Goal: Task Accomplishment & Management: Complete application form

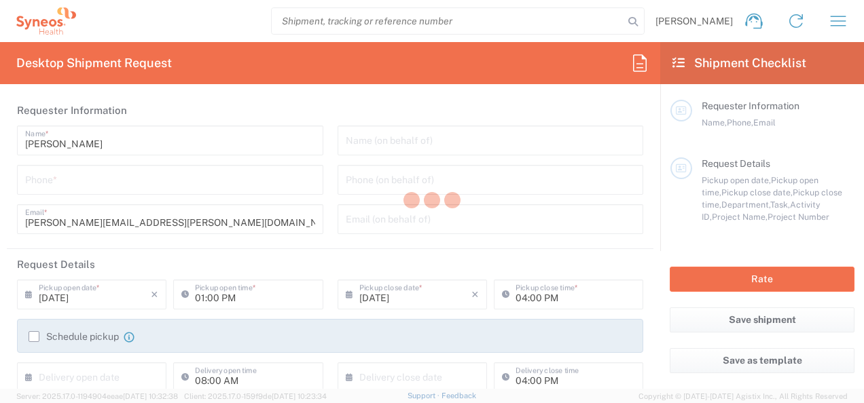
type input "6150"
type input "[US_STATE]"
type input "[GEOGRAPHIC_DATA]"
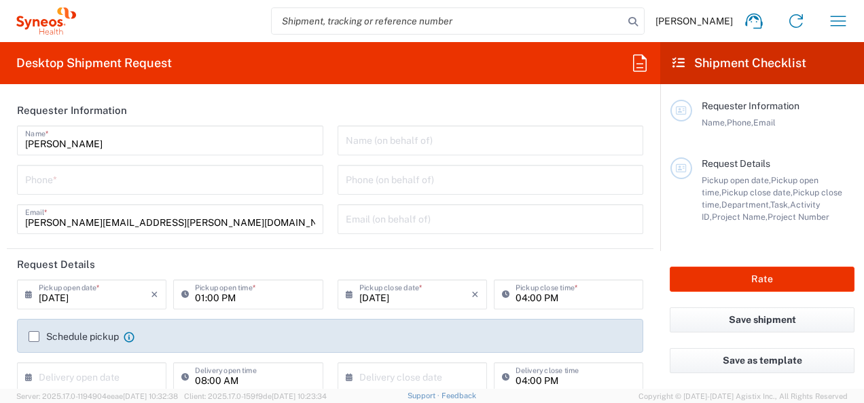
type input "[PERSON_NAME] Chicco Agency, LLC-[US_STATE] [GEOGRAPHIC_DATA]"
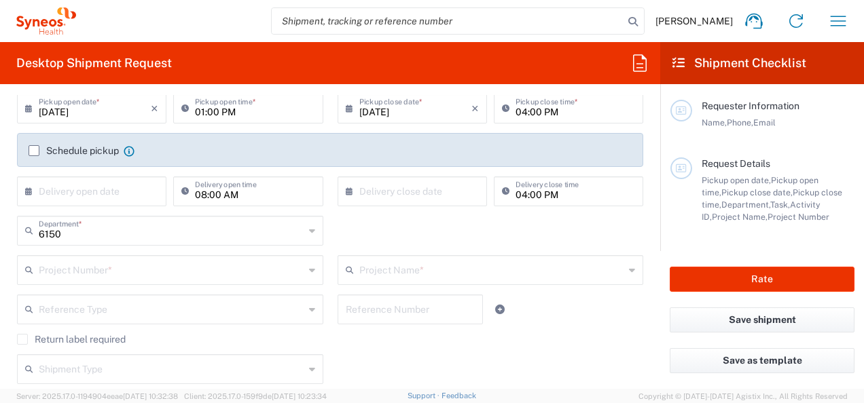
scroll to position [272, 0]
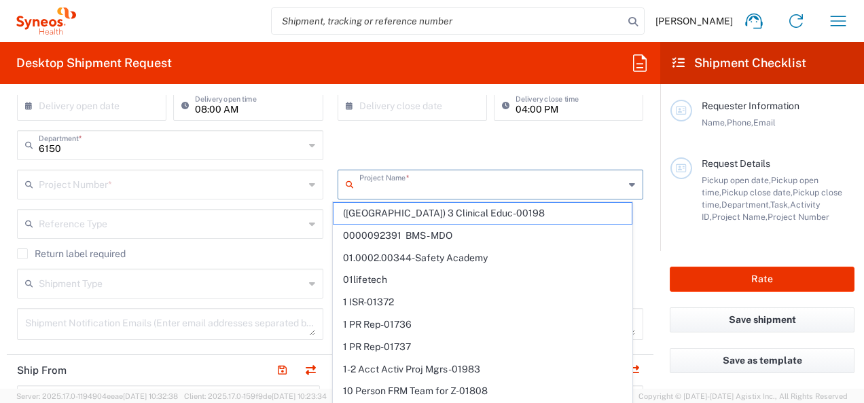
click at [397, 189] on input "text" at bounding box center [491, 184] width 265 height 24
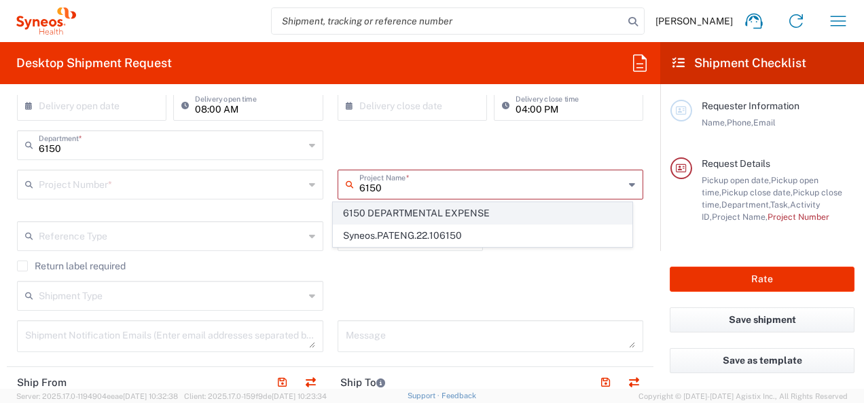
click at [420, 210] on span "6150 DEPARTMENTAL EXPENSE" at bounding box center [482, 213] width 298 height 21
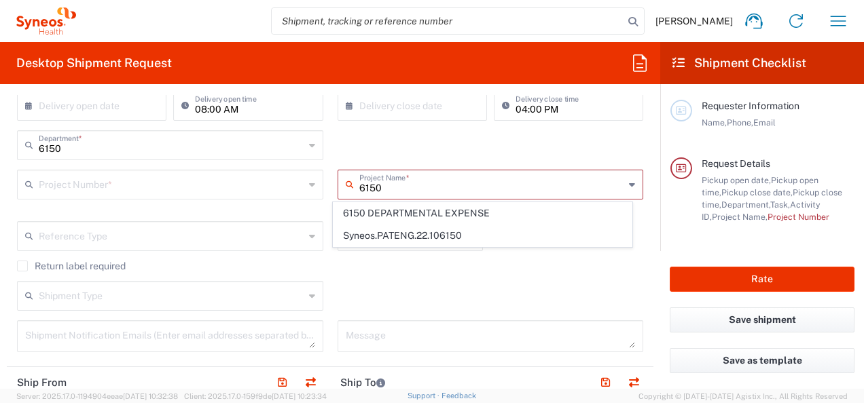
type input "6150 DEPARTMENTAL EXPENSE"
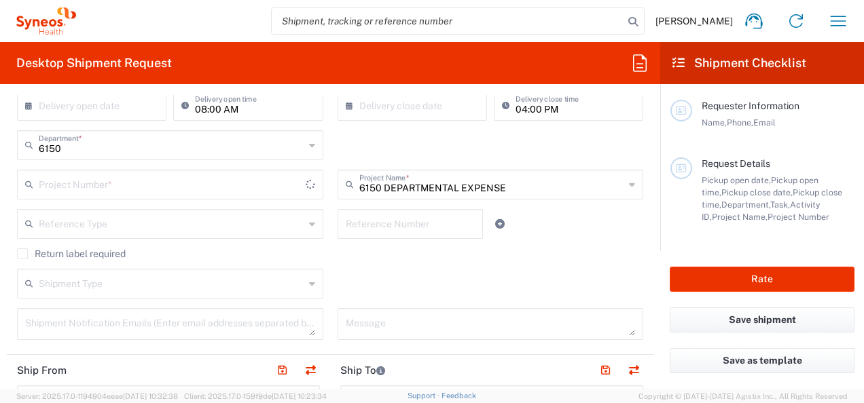
type input "6150 DEPARTMENTAL EXPENSE"
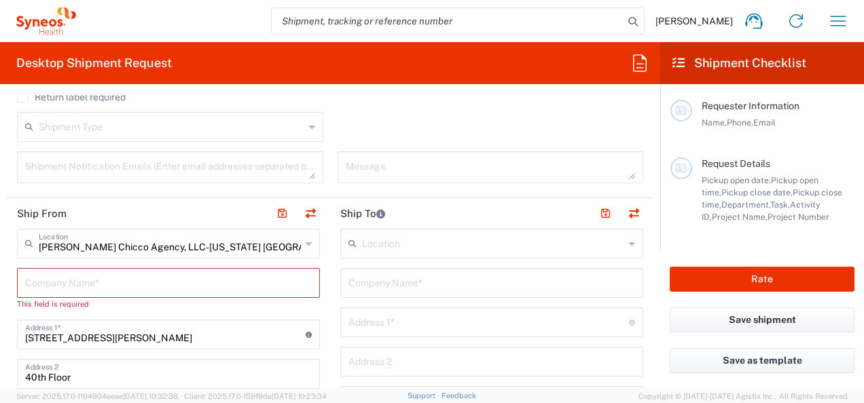
scroll to position [475, 0]
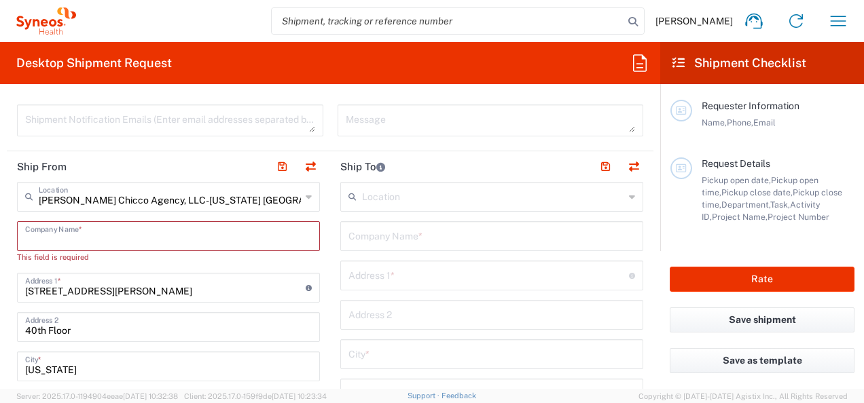
click at [133, 240] on input "text" at bounding box center [168, 235] width 287 height 24
type input "C"
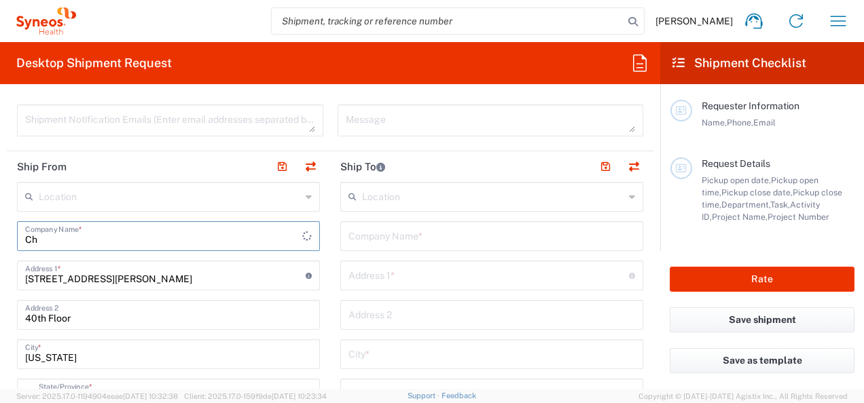
type input "C"
type input "Syneos Health"
click at [129, 281] on input "[STREET_ADDRESS][PERSON_NAME]" at bounding box center [165, 275] width 280 height 24
drag, startPoint x: 129, startPoint y: 281, endPoint x: 6, endPoint y: 265, distance: 124.0
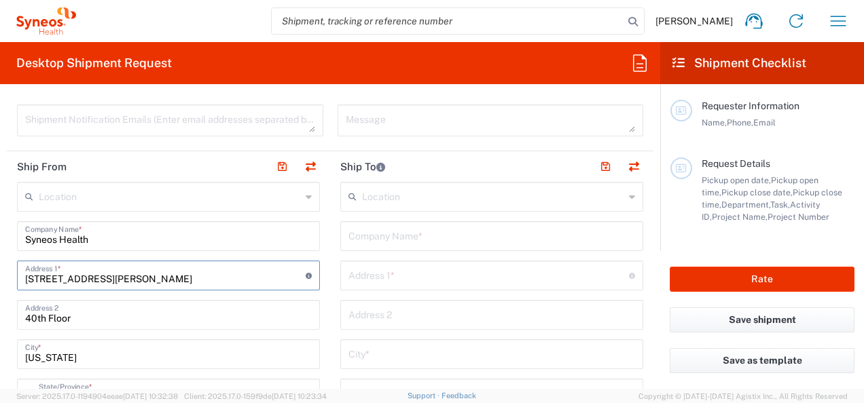
paste input "1030 Sync S"
type input "1030 Sync St"
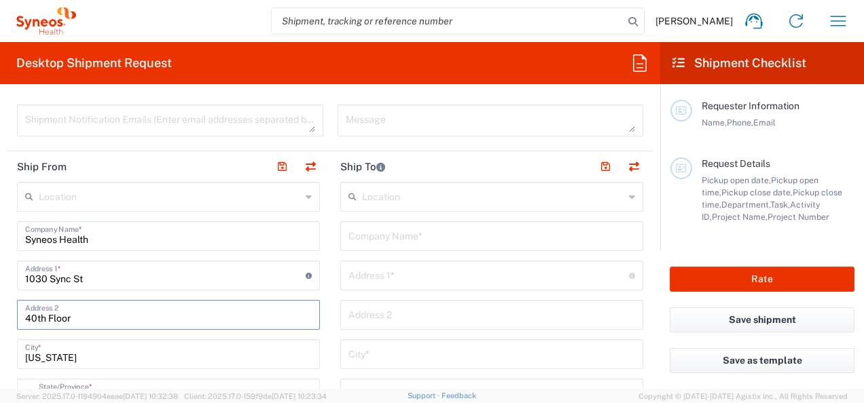
click at [98, 319] on input "40th Floor" at bounding box center [168, 314] width 287 height 24
type input "4"
drag, startPoint x: 80, startPoint y: 353, endPoint x: 58, endPoint y: 217, distance: 137.6
click at [80, 353] on input "[US_STATE]" at bounding box center [168, 354] width 287 height 24
click at [64, 185] on input "text" at bounding box center [170, 196] width 262 height 24
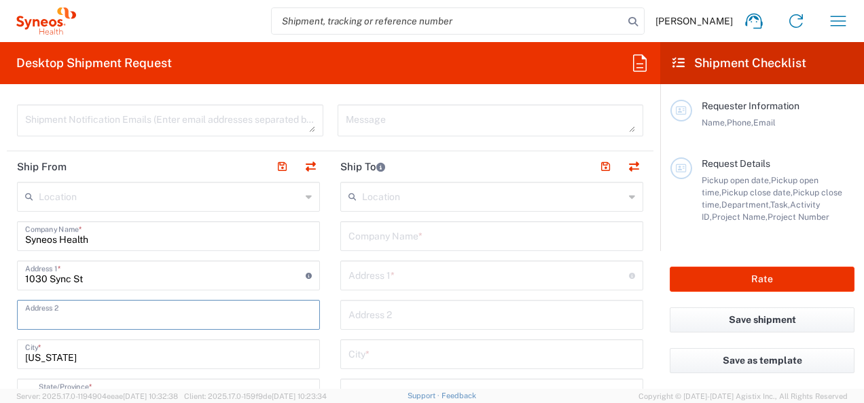
click at [68, 184] on input "text" at bounding box center [170, 196] width 262 height 24
click at [0, 0] on span "BioSector 2 LLC- [US_STATE] [GEOGRAPHIC_DATA]" at bounding box center [0, 0] width 0 height 0
type input "BioSector 2 LLC- [US_STATE] [GEOGRAPHIC_DATA]"
type input "BioSector 2 LLC"
type input "[STREET_ADDRESS][PERSON_NAME]"
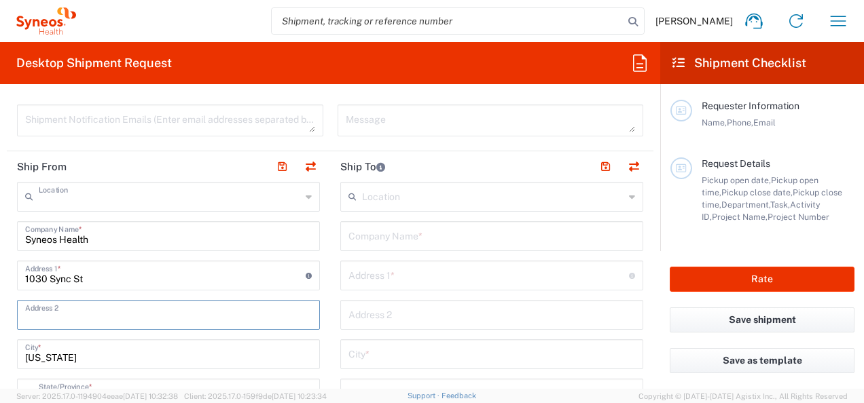
type input "40th Floor"
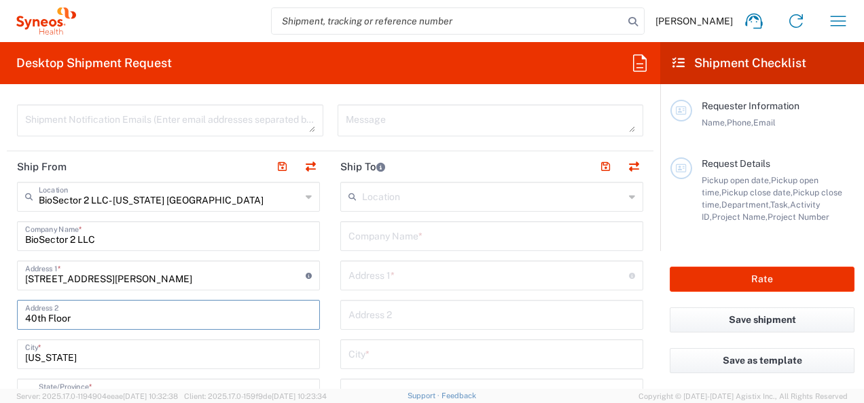
click at [58, 302] on input "40th Floor" at bounding box center [168, 314] width 287 height 24
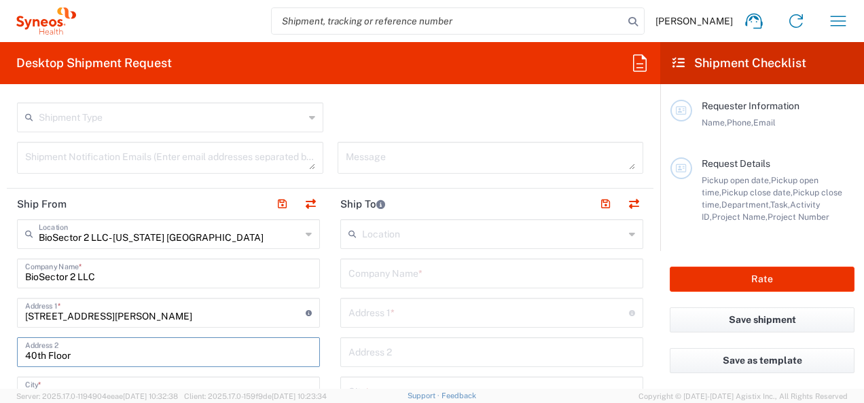
scroll to position [506, 0]
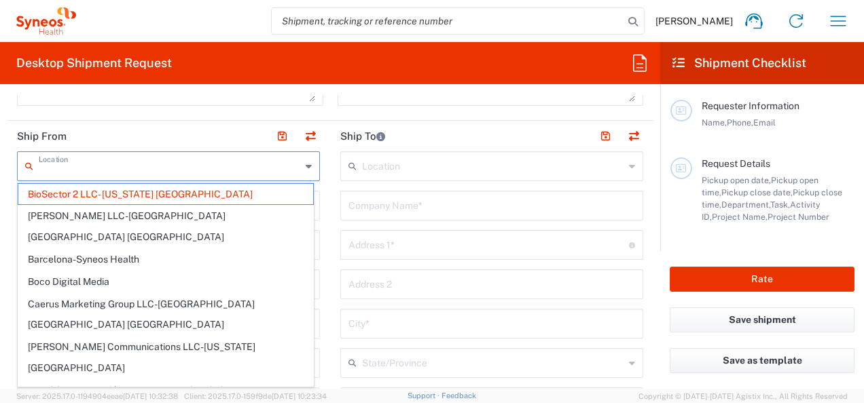
click at [231, 170] on input "text" at bounding box center [170, 165] width 262 height 24
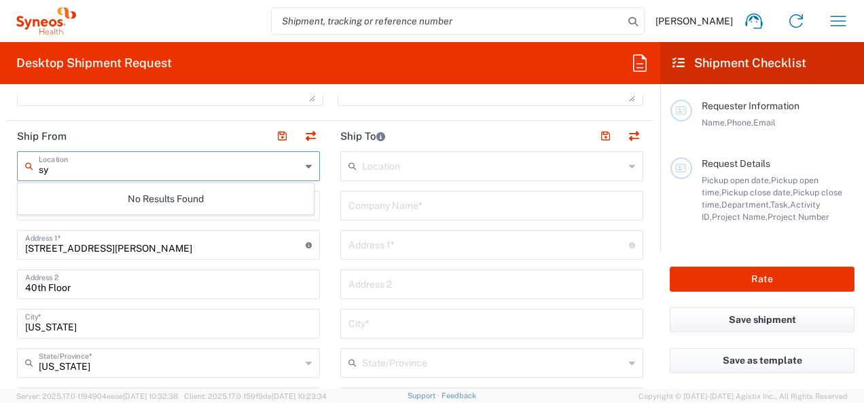
type input "s"
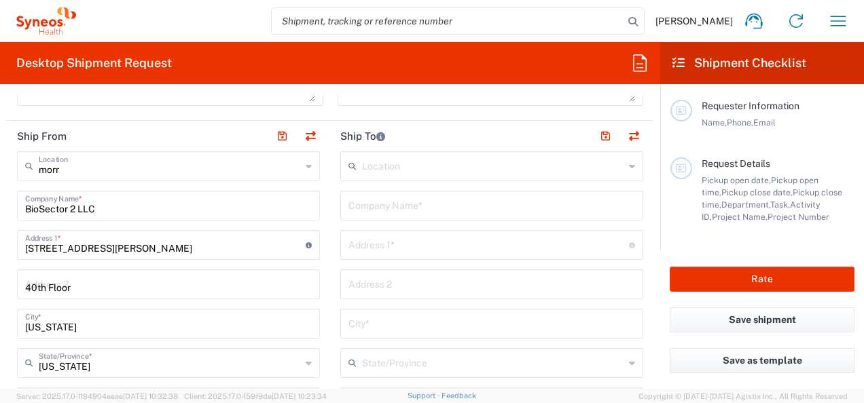
type input "SYNEOS HEALTH LLC [GEOGRAPHIC_DATA] [GEOGRAPHIC_DATA]"
type input "SYNEOS HEALTH LLC"
type input "1030 SYNC ST"
type input "Morrisville"
type input "[US_STATE]"
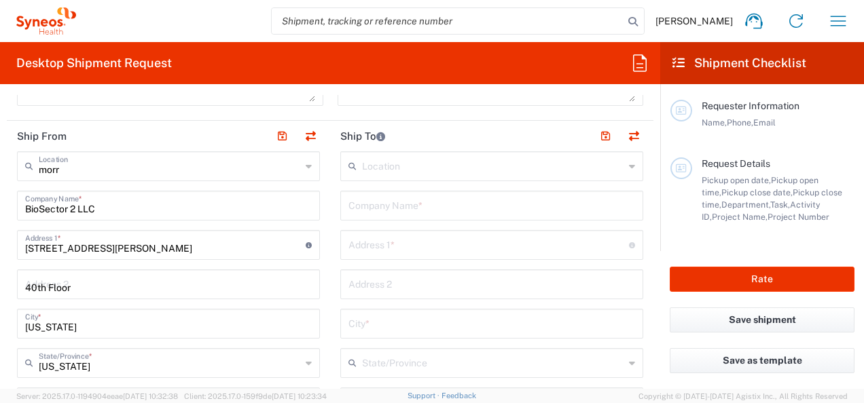
type input "27560"
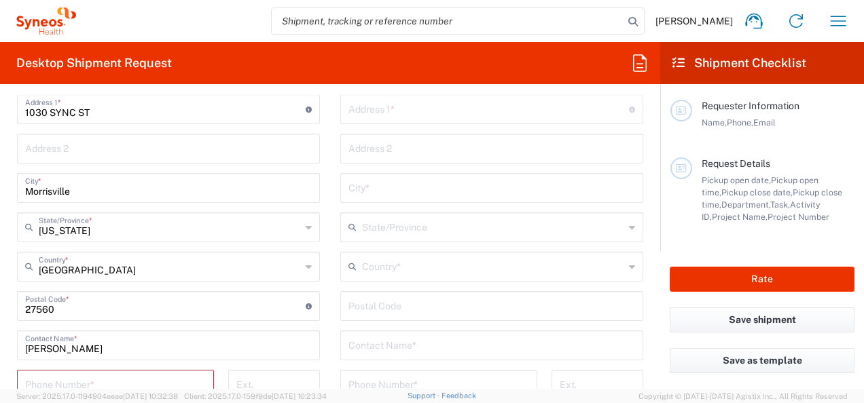
scroll to position [709, 0]
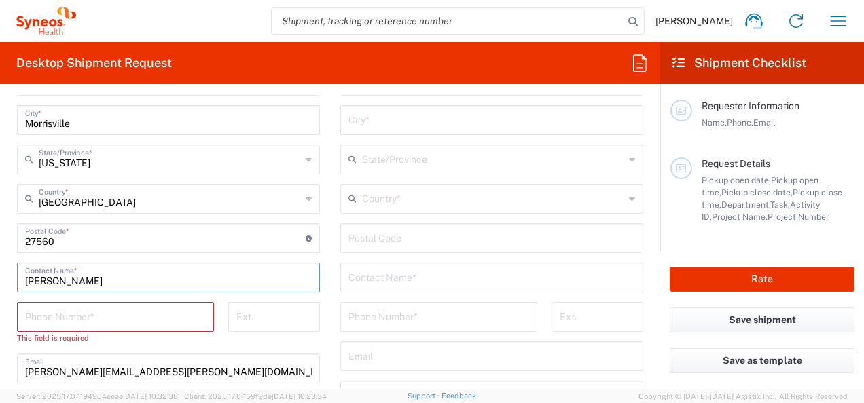
drag, startPoint x: 128, startPoint y: 281, endPoint x: 18, endPoint y: 282, distance: 110.0
click at [18, 282] on div "[PERSON_NAME] Contact Name *" at bounding box center [168, 278] width 303 height 30
type input "[PERSON_NAME]"
click at [140, 312] on input "tel" at bounding box center [115, 316] width 181 height 24
paste input "[PHONE_NUMBER]"
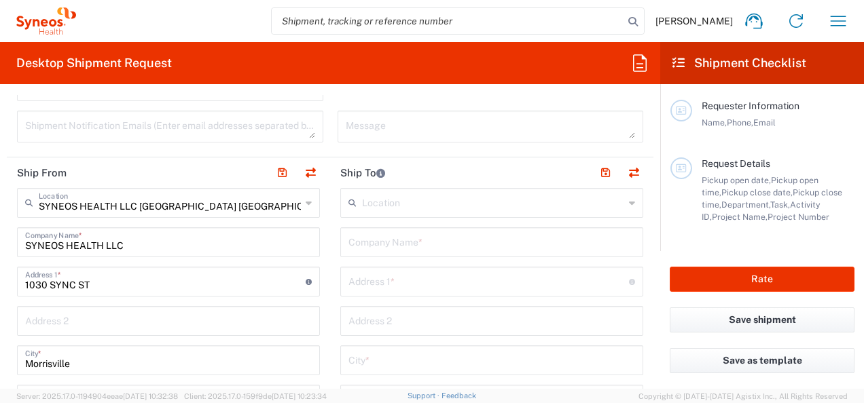
scroll to position [438, 0]
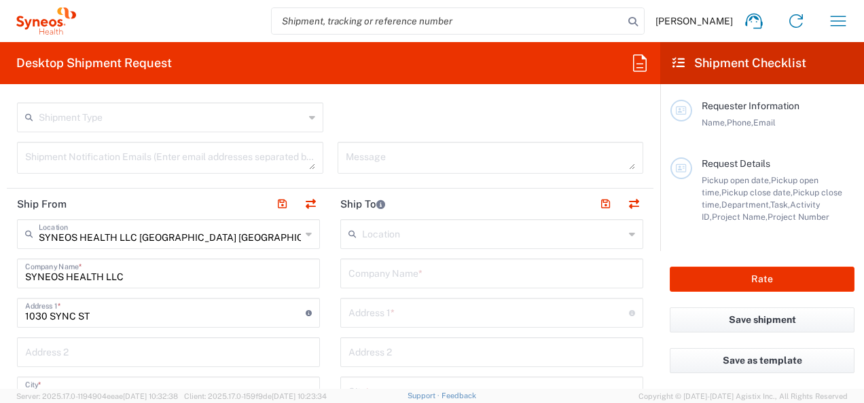
type input "[PHONE_NUMBER]"
click at [386, 240] on input "text" at bounding box center [493, 233] width 262 height 24
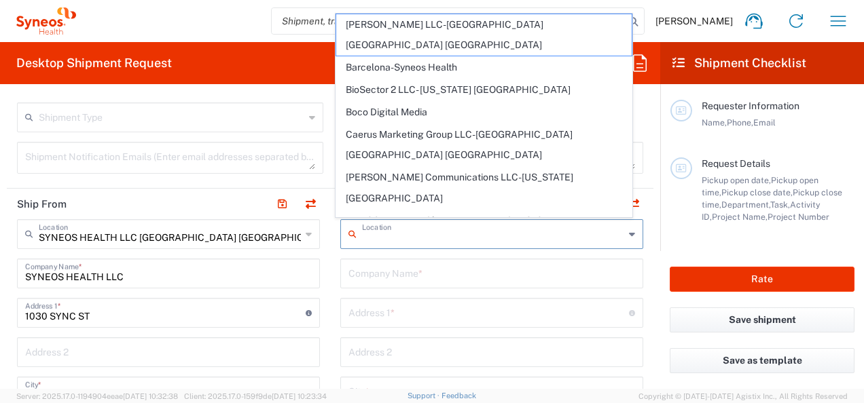
click at [420, 272] on input "text" at bounding box center [491, 273] width 287 height 24
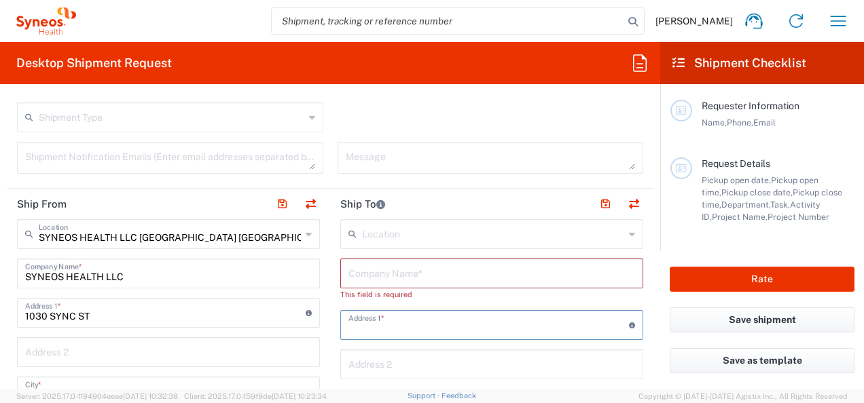
click at [426, 312] on input "text" at bounding box center [488, 324] width 280 height 24
type input "[DATE][PERSON_NAME]"
type input "[PERSON_NAME] Chicco Agency, L.L.C."
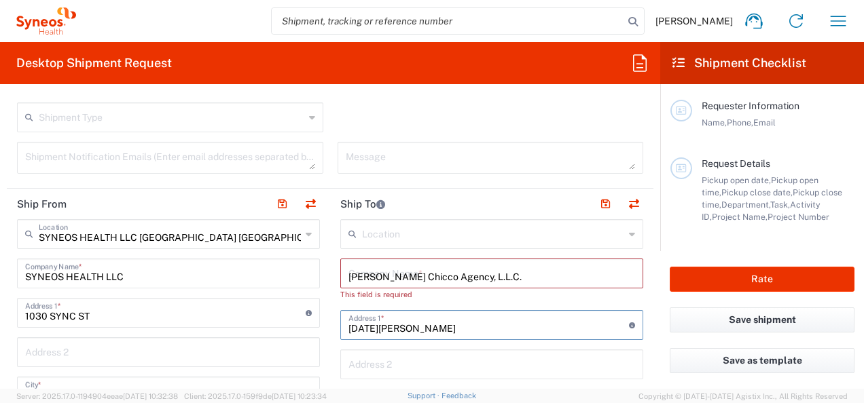
type input "[GEOGRAPHIC_DATA]"
type input "[US_STATE]"
type input "[GEOGRAPHIC_DATA]"
type input "11568"
type input "6468840899"
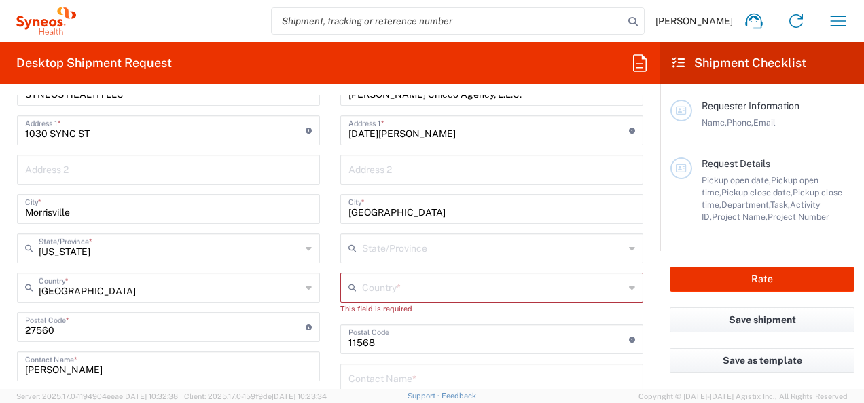
scroll to position [642, 0]
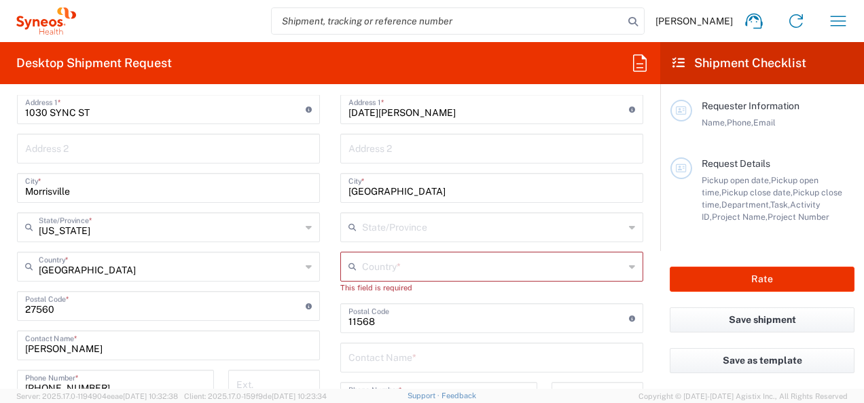
click at [409, 267] on input "text" at bounding box center [493, 266] width 262 height 24
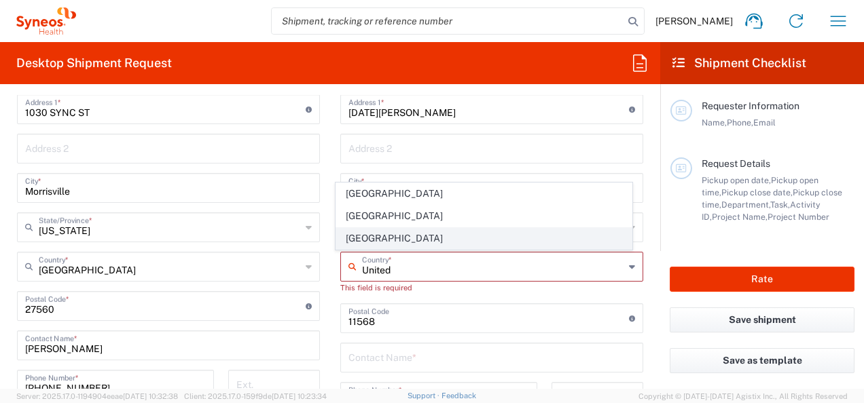
click at [361, 244] on span "[GEOGRAPHIC_DATA]" at bounding box center [483, 238] width 295 height 21
type input "[GEOGRAPHIC_DATA]"
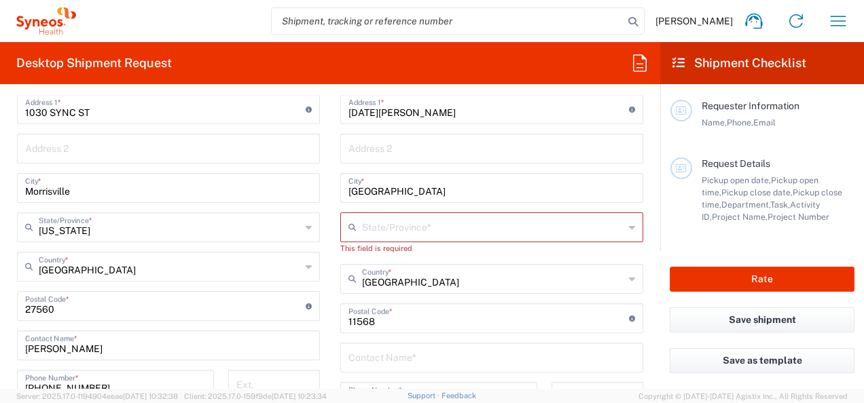
drag, startPoint x: 370, startPoint y: 226, endPoint x: 384, endPoint y: 221, distance: 14.4
click at [370, 226] on input "text" at bounding box center [493, 227] width 262 height 24
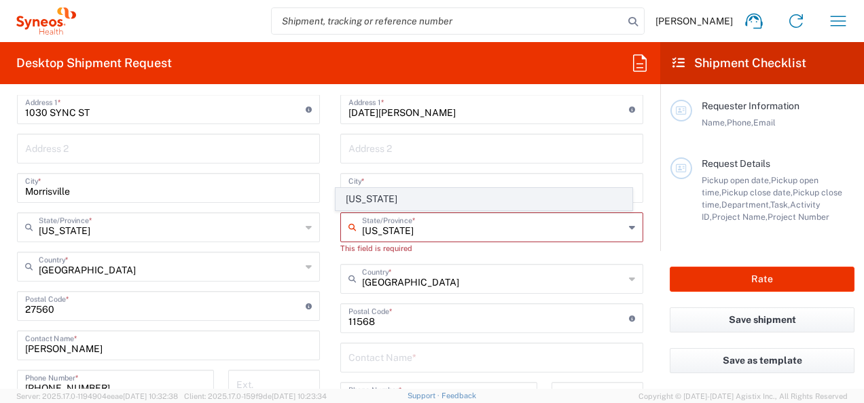
type input "[US_STATE]"
click at [392, 198] on span "[US_STATE]" at bounding box center [483, 199] width 295 height 21
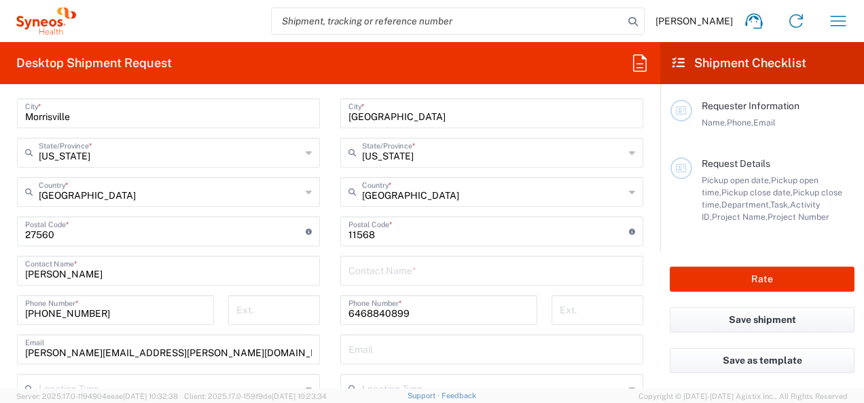
scroll to position [777, 0]
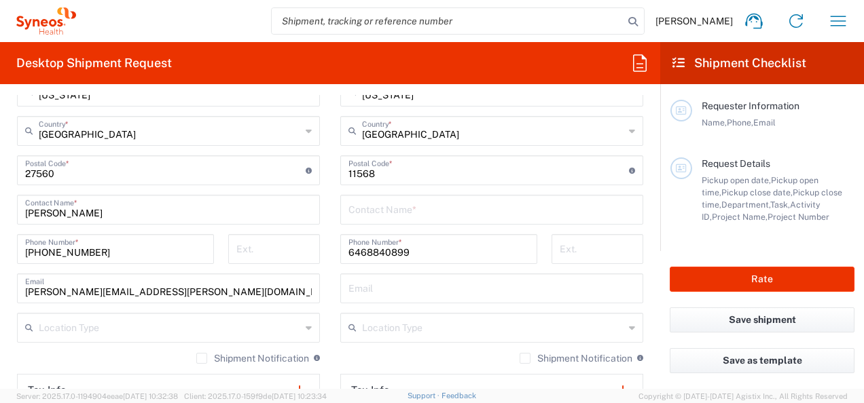
click at [443, 285] on input "text" at bounding box center [491, 288] width 287 height 24
type input "[PERSON_NAME][EMAIL_ADDRESS][PERSON_NAME][DOMAIN_NAME]"
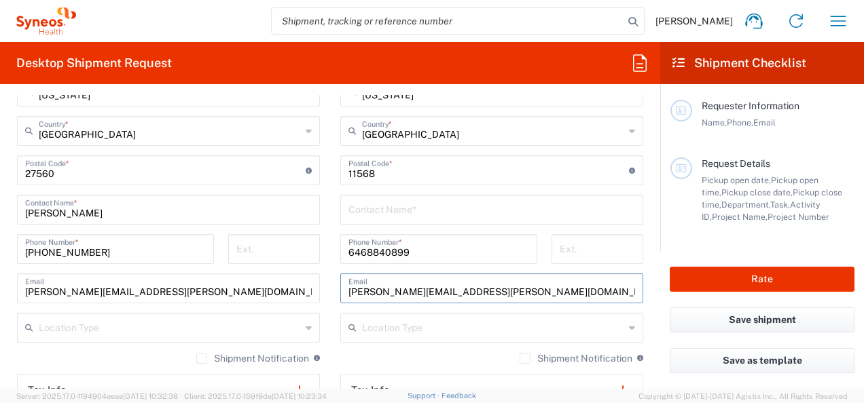
type input "[PERSON_NAME]"
click at [191, 292] on input "[PERSON_NAME][EMAIL_ADDRESS][PERSON_NAME][DOMAIN_NAME]" at bounding box center [168, 288] width 287 height 24
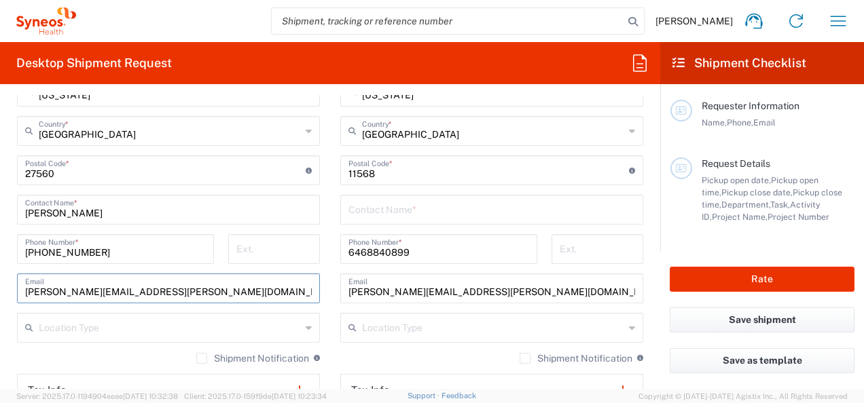
click at [191, 292] on input "[PERSON_NAME][EMAIL_ADDRESS][PERSON_NAME][DOMAIN_NAME]" at bounding box center [168, 288] width 287 height 24
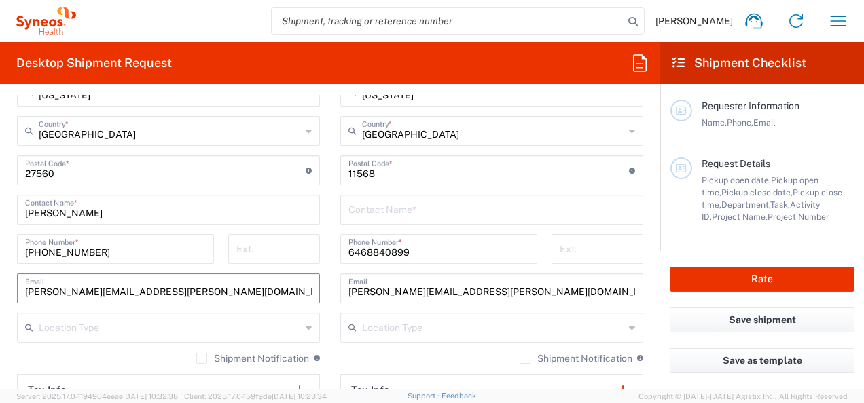
paste input "[PERSON_NAME].campbellwalker"
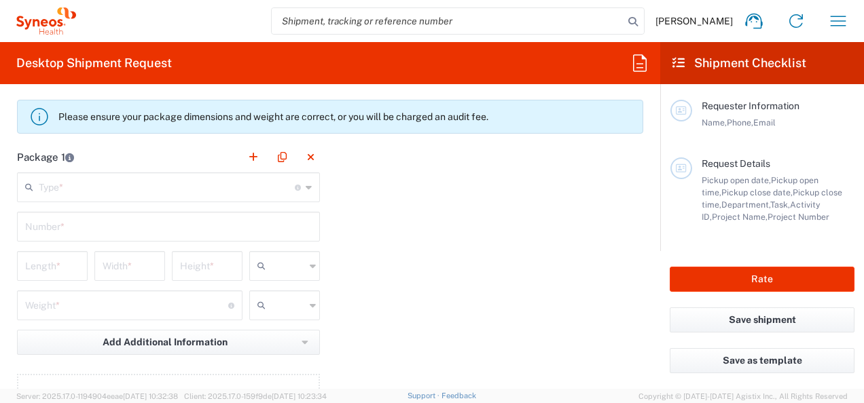
scroll to position [1185, 0]
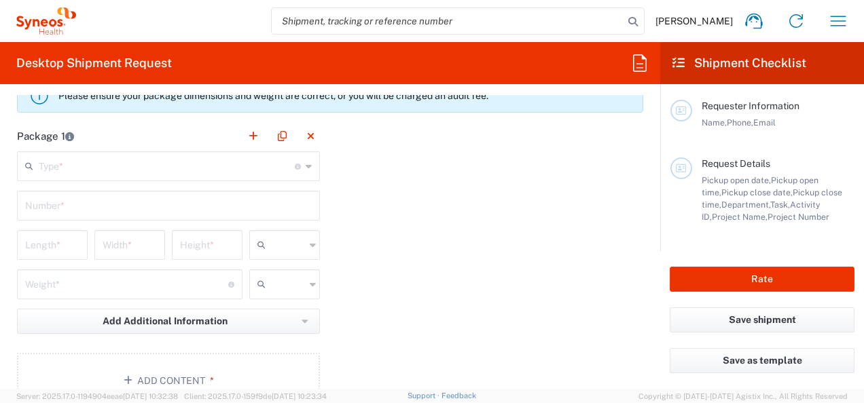
type input "[PERSON_NAME][EMAIL_ADDRESS][DOMAIN_NAME]"
click at [306, 168] on icon at bounding box center [309, 166] width 6 height 22
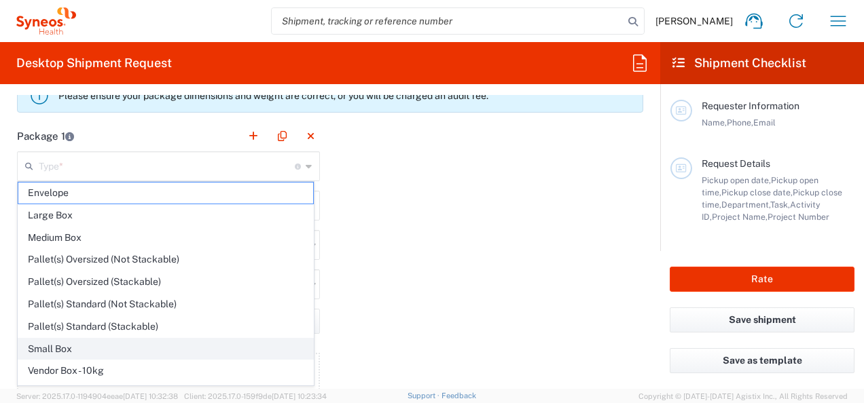
click at [183, 348] on span "Small Box" at bounding box center [165, 349] width 295 height 21
type input "Small Box"
type input "12.25"
type input "11"
type input "1.5"
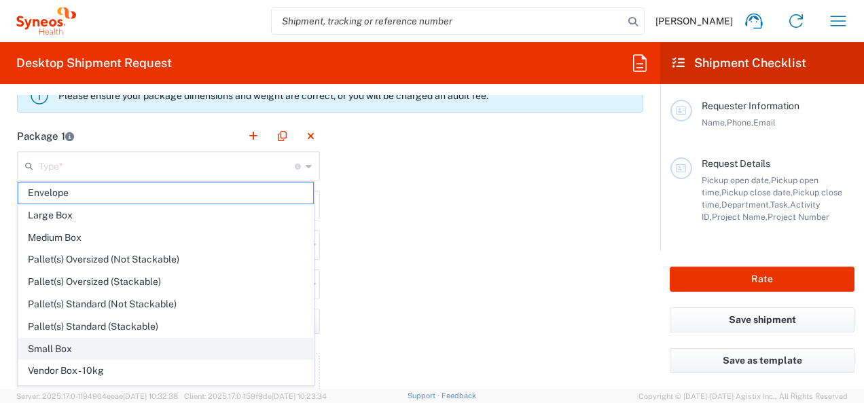
type input "in"
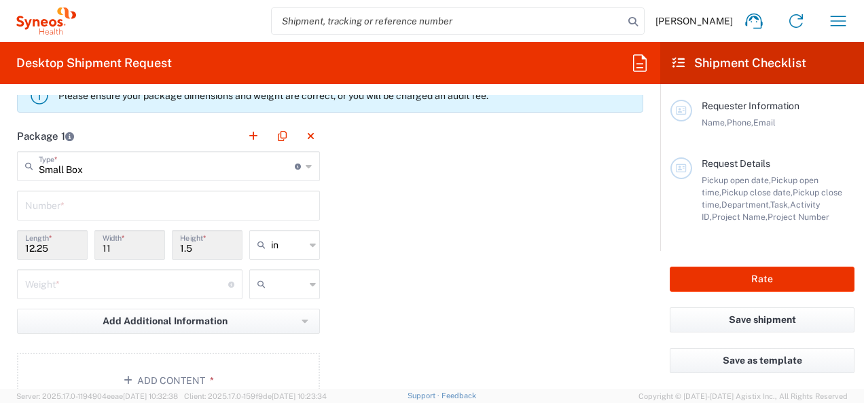
click at [88, 206] on input "text" at bounding box center [168, 205] width 287 height 24
type input "2"
click at [367, 244] on div "Package 1 Small Box Type * Material used to package goods Envelope Large Box Me…" at bounding box center [330, 270] width 646 height 298
click at [205, 205] on input "2" at bounding box center [168, 205] width 287 height 24
type input "1"
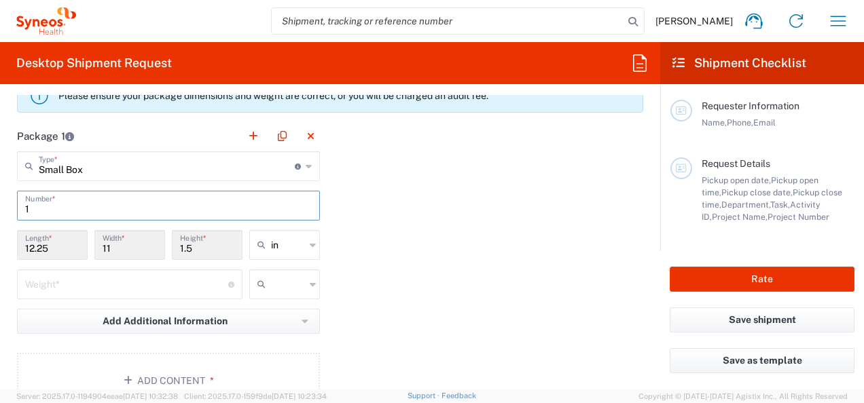
click at [187, 280] on input "number" at bounding box center [126, 284] width 203 height 24
type input "2"
click at [291, 277] on input "text" at bounding box center [288, 285] width 34 height 22
click at [289, 325] on span "lbs" at bounding box center [279, 333] width 67 height 21
type input "lbs"
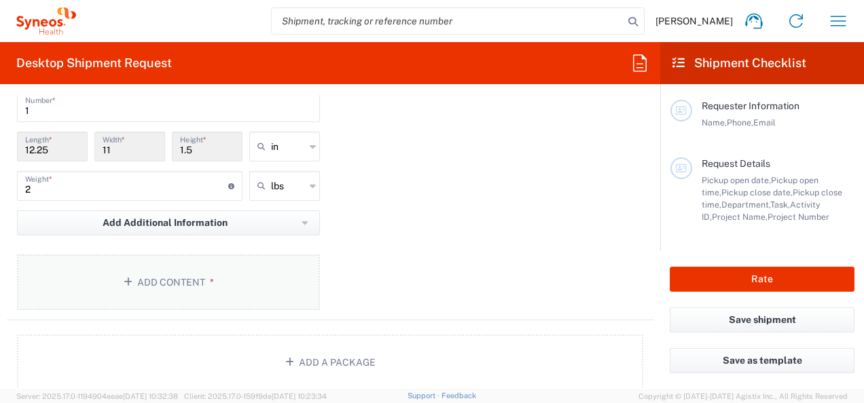
scroll to position [1253, 0]
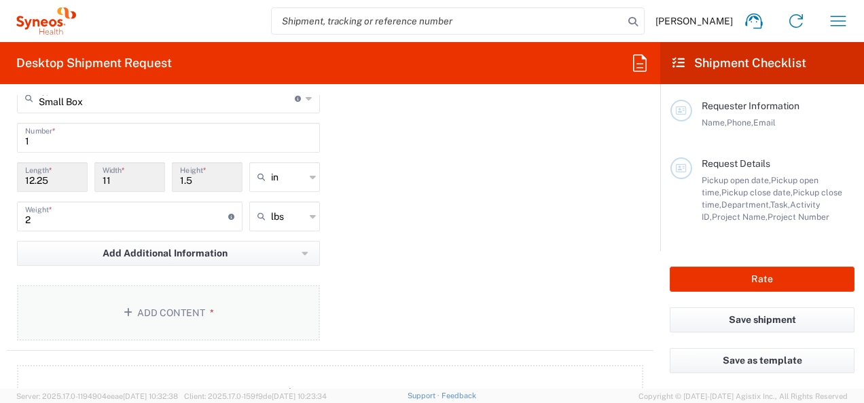
click at [179, 302] on button "Add Content *" at bounding box center [168, 313] width 303 height 56
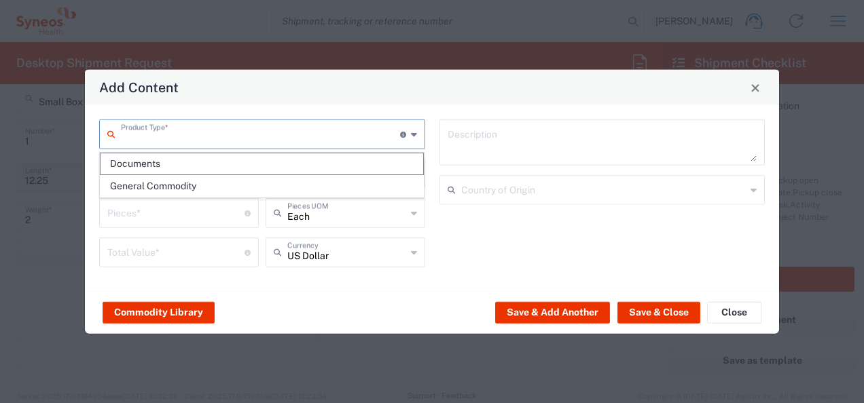
click at [197, 132] on input "text" at bounding box center [260, 134] width 279 height 24
click at [223, 180] on span "General Commodity" at bounding box center [261, 186] width 323 height 21
type input "General Commodity"
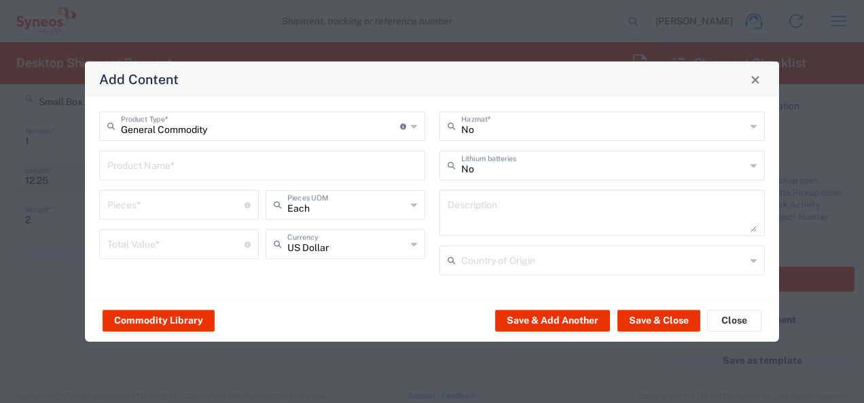
click at [180, 169] on input "text" at bounding box center [262, 165] width 310 height 24
type input "L"
click at [147, 175] on input "text" at bounding box center [262, 165] width 310 height 24
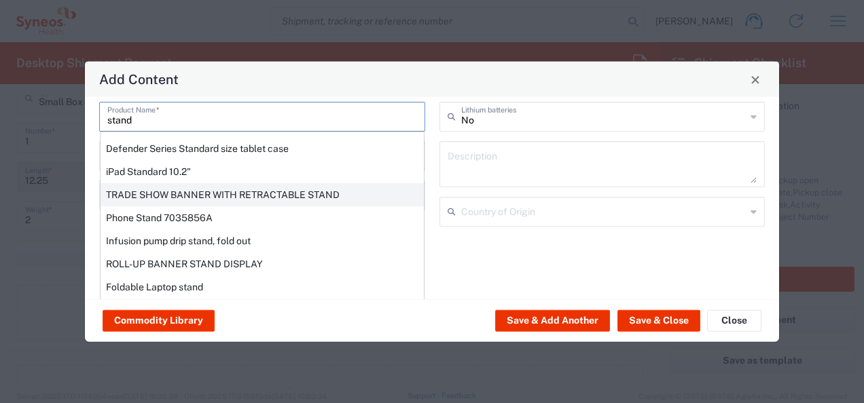
scroll to position [51, 0]
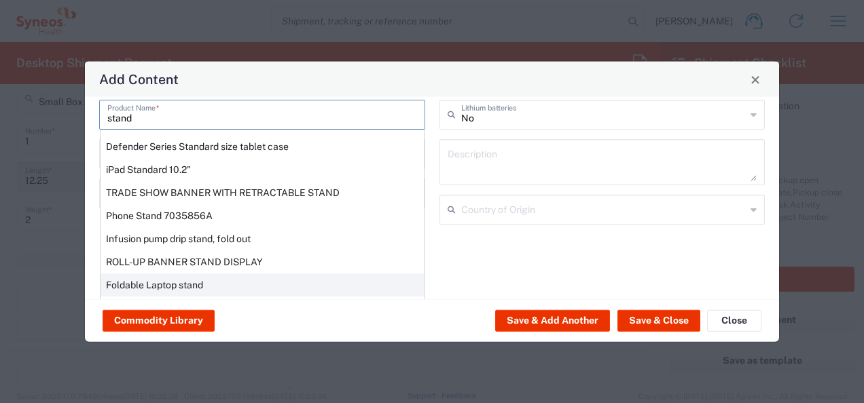
click at [199, 282] on div "Foldable Laptop stand" at bounding box center [261, 285] width 323 height 23
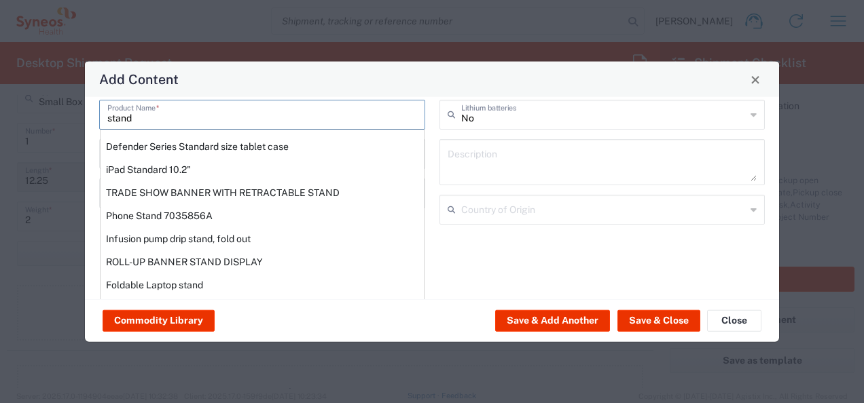
type input "Foldable Laptop stand"
type textarea "Folding Laptop Stand"
type input "[GEOGRAPHIC_DATA]"
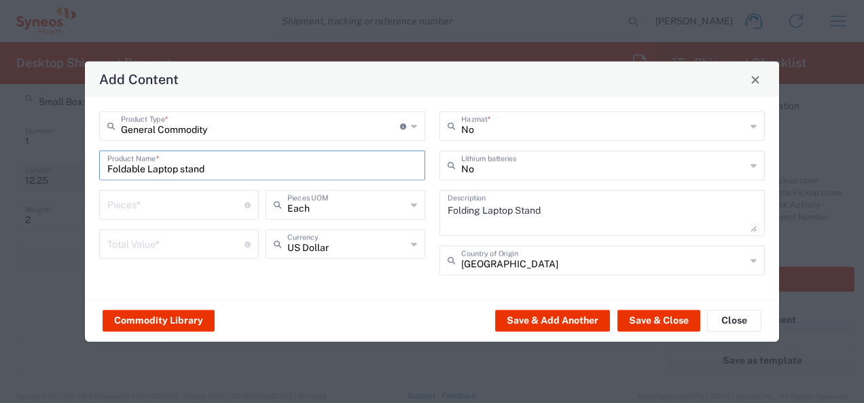
scroll to position [0, 0]
click at [143, 205] on input "number" at bounding box center [175, 204] width 137 height 24
type input "1"
click at [202, 250] on input "number" at bounding box center [175, 244] width 137 height 24
type input "30"
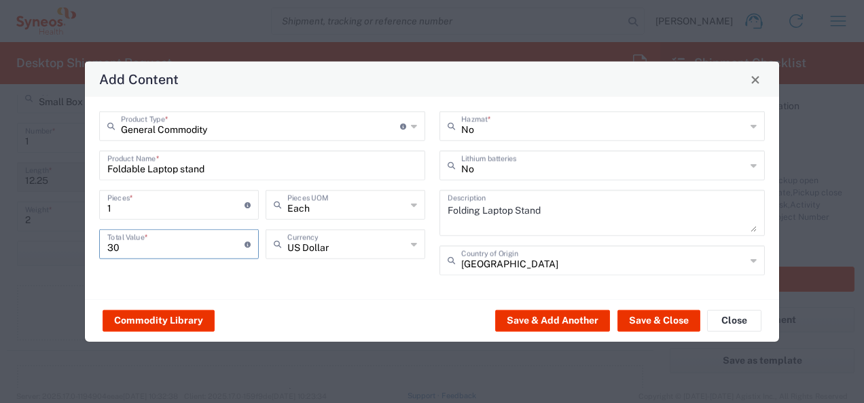
click at [409, 281] on div "General Commodity Product Type * Document: Paper document generated internally …" at bounding box center [262, 198] width 340 height 174
click at [656, 318] on button "Save & Close" at bounding box center [658, 321] width 83 height 22
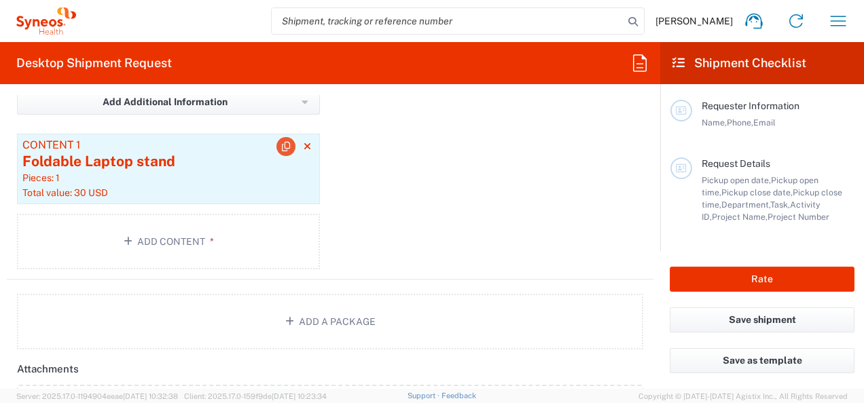
scroll to position [1431, 0]
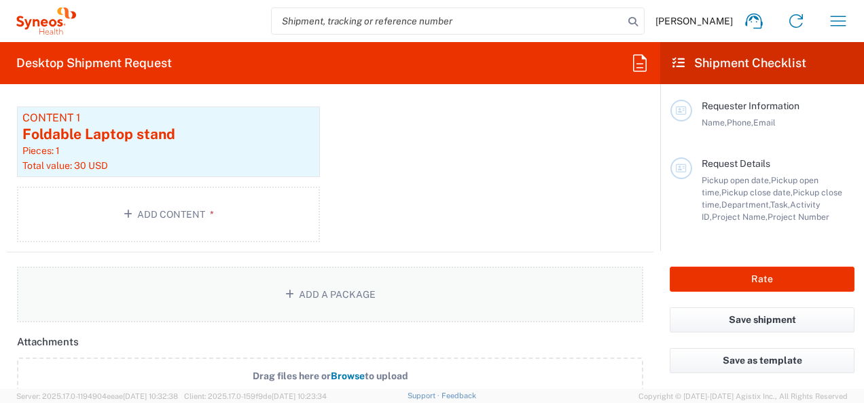
click at [308, 289] on button "Add a Package" at bounding box center [330, 295] width 626 height 56
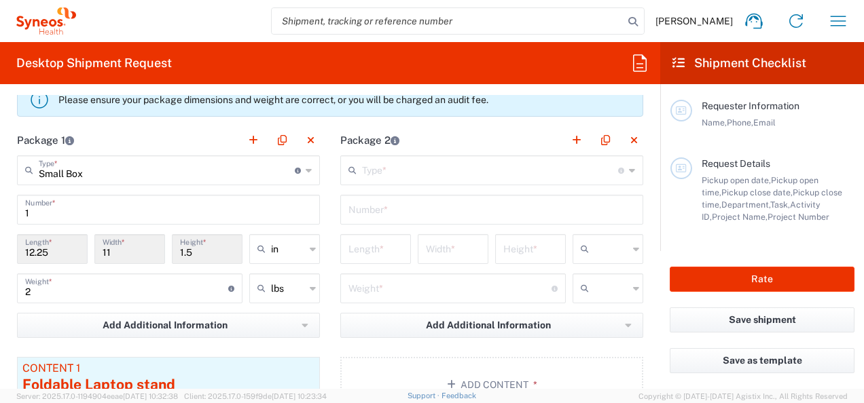
scroll to position [1180, 0]
click at [392, 171] on input "text" at bounding box center [490, 170] width 256 height 24
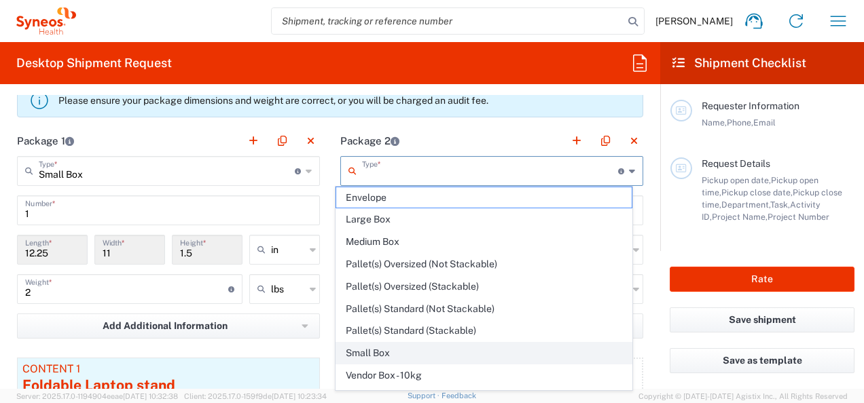
click at [470, 344] on span "Small Box" at bounding box center [483, 353] width 295 height 21
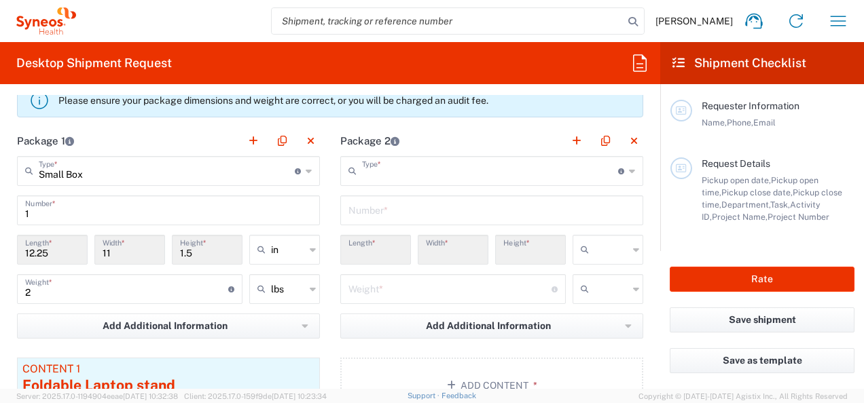
type input "Small Box"
type input "12.25"
type input "11"
type input "1.5"
type input "in"
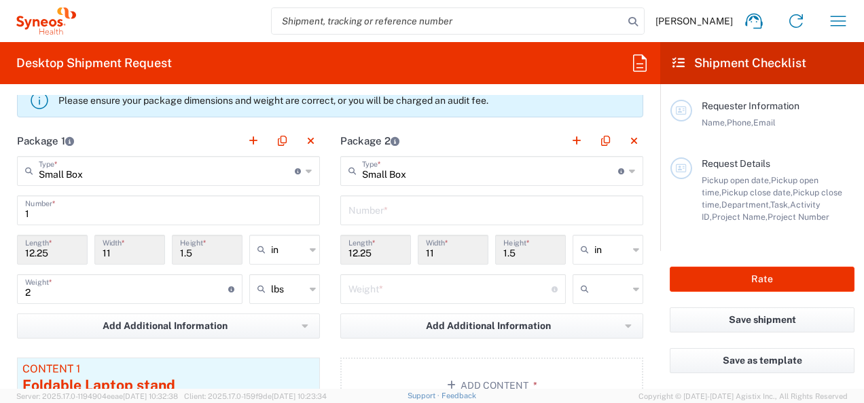
click at [405, 210] on input "text" at bounding box center [491, 210] width 287 height 24
type input "1"
click at [401, 293] on input "number" at bounding box center [449, 288] width 203 height 24
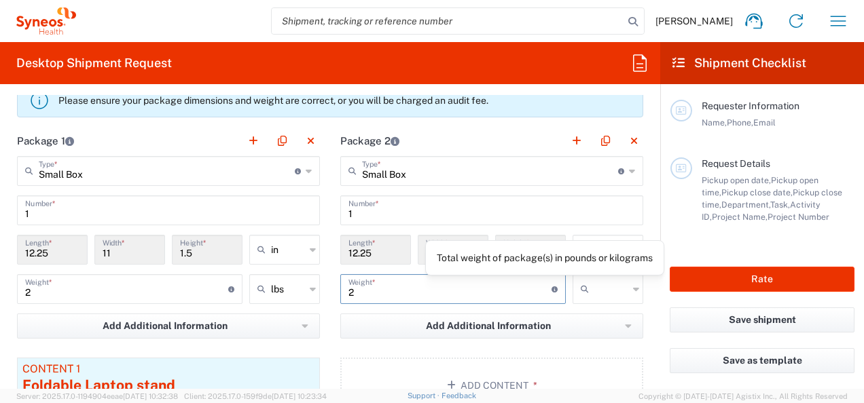
type input "2"
click at [613, 290] on input "text" at bounding box center [611, 289] width 34 height 22
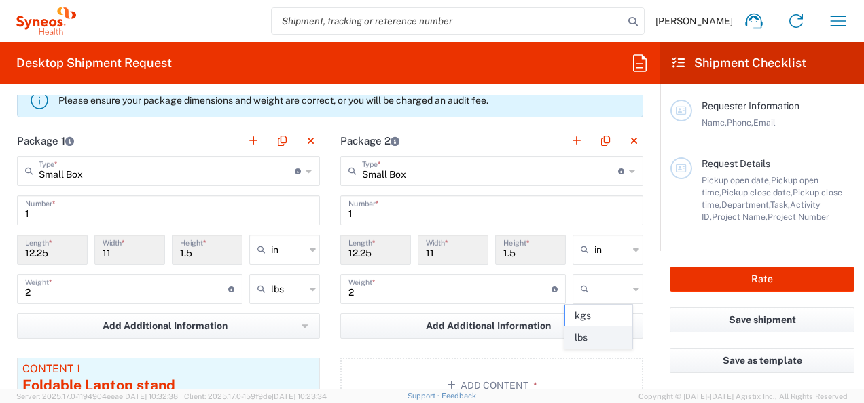
click at [616, 335] on span "lbs" at bounding box center [598, 337] width 67 height 21
type input "lbs"
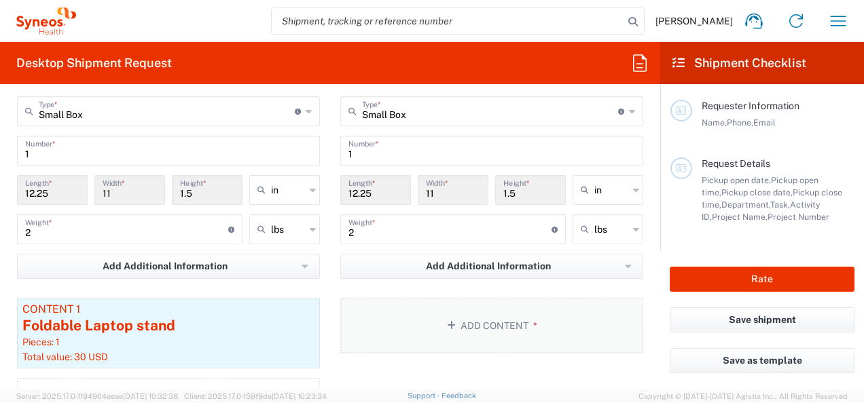
click at [453, 322] on button "Add Content *" at bounding box center [491, 326] width 303 height 56
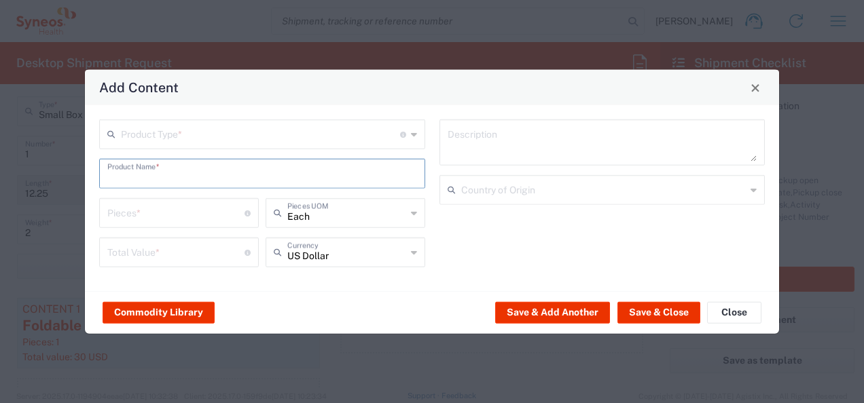
click at [273, 175] on input "text" at bounding box center [262, 173] width 310 height 24
click at [354, 136] on input "text" at bounding box center [260, 134] width 279 height 24
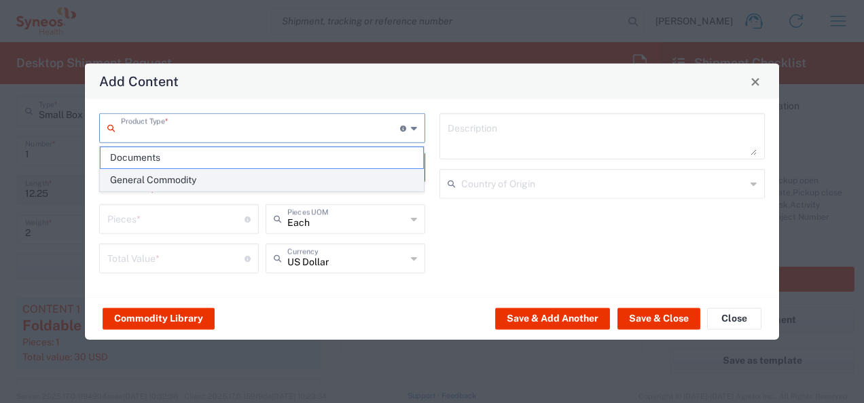
click at [342, 174] on span "General Commodity" at bounding box center [261, 180] width 323 height 21
type input "General Commodity"
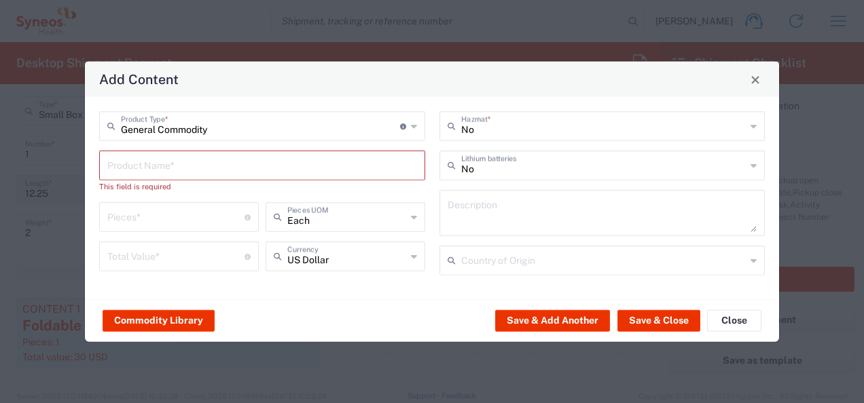
click at [335, 172] on input "text" at bounding box center [262, 165] width 310 height 24
drag, startPoint x: 235, startPoint y: 166, endPoint x: 260, endPoint y: 139, distance: 37.0
click at [235, 166] on input "text" at bounding box center [262, 165] width 310 height 24
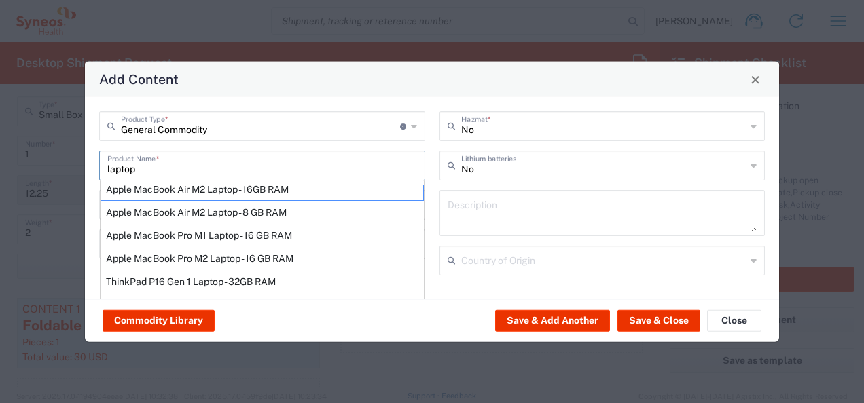
scroll to position [0, 0]
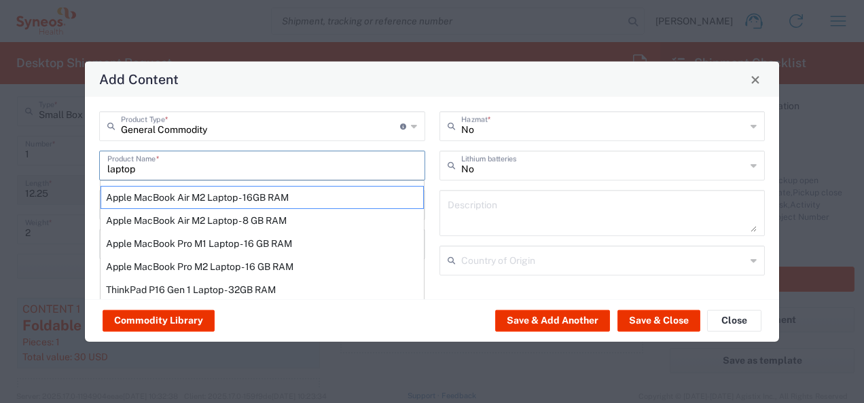
drag, startPoint x: 159, startPoint y: 170, endPoint x: 91, endPoint y: 160, distance: 68.6
click at [92, 160] on div "General Commodity Product Type * Document: Paper document generated internally …" at bounding box center [262, 198] width 340 height 174
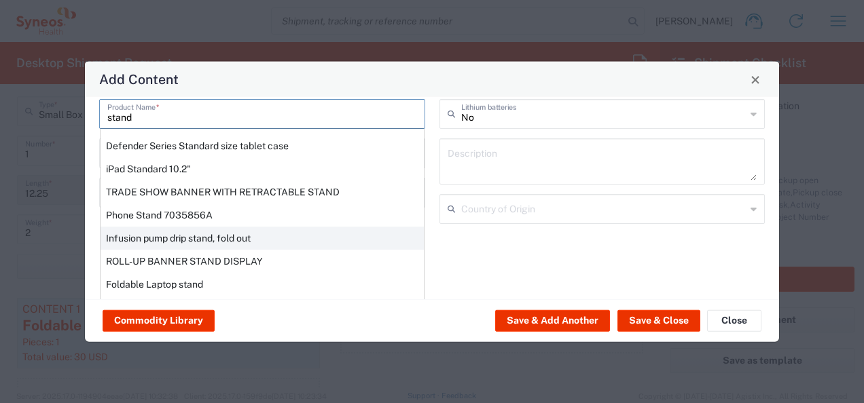
scroll to position [51, 0]
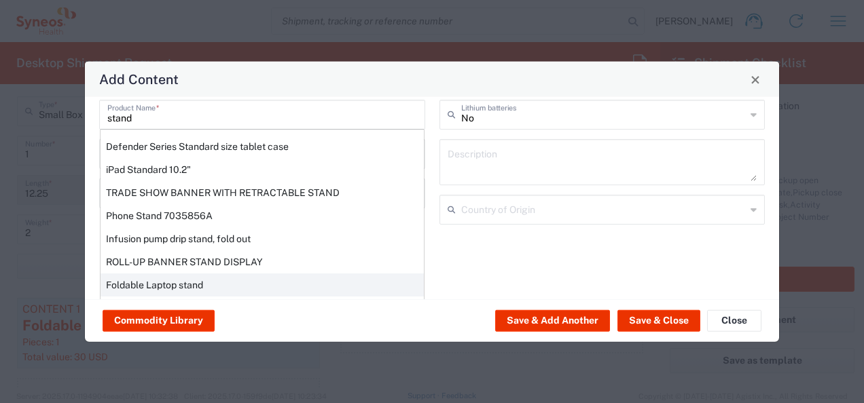
click at [183, 278] on div "Foldable Laptop stand" at bounding box center [261, 285] width 323 height 23
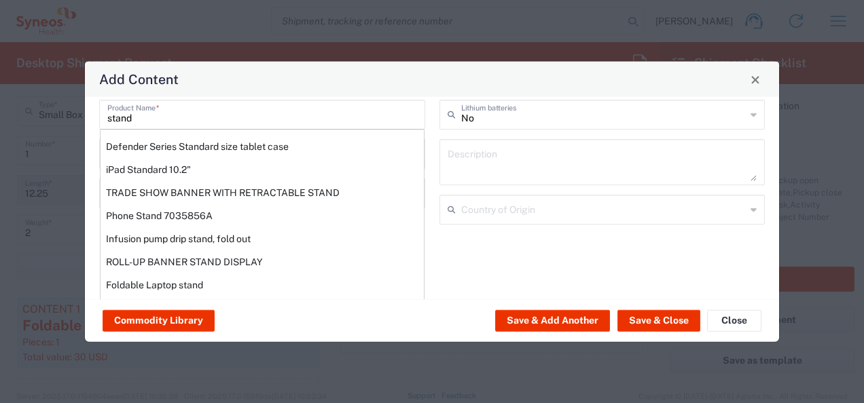
type input "Foldable Laptop stand"
type textarea "Folding Laptop Stand"
type input "[GEOGRAPHIC_DATA]"
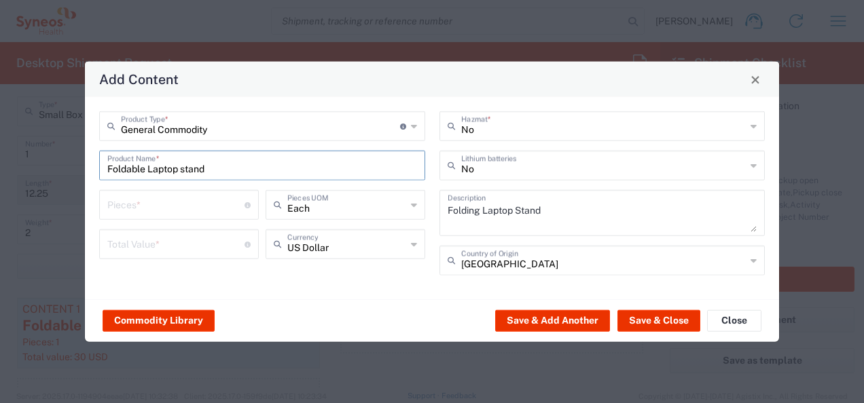
scroll to position [0, 0]
click at [203, 210] on input "number" at bounding box center [175, 204] width 137 height 24
type input "1"
click at [183, 242] on input "number" at bounding box center [175, 244] width 137 height 24
type input "10"
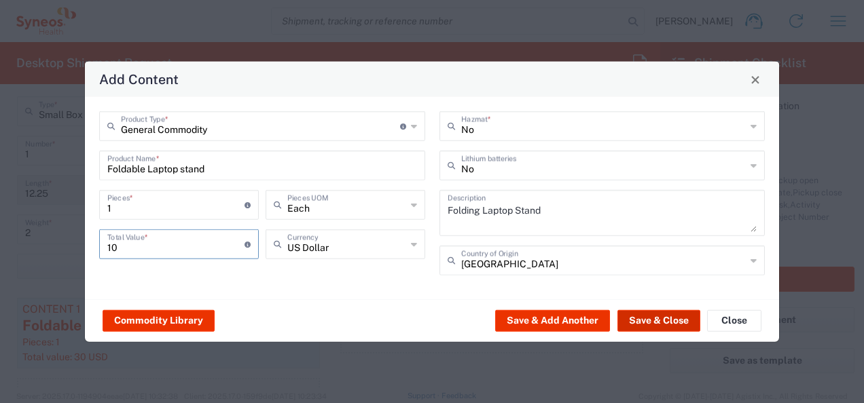
click at [668, 322] on button "Save & Close" at bounding box center [658, 321] width 83 height 22
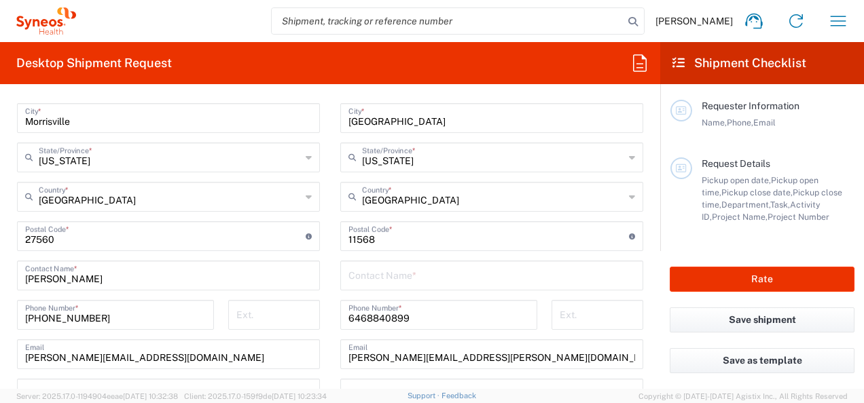
scroll to position [815, 0]
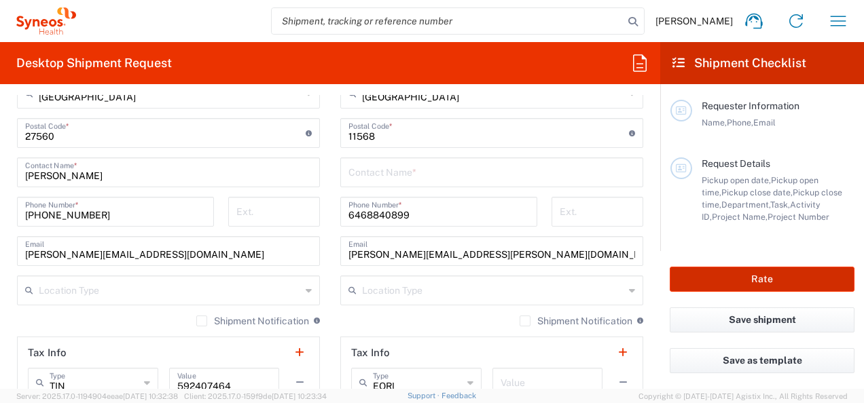
click at [706, 275] on button "Rate" at bounding box center [761, 279] width 185 height 25
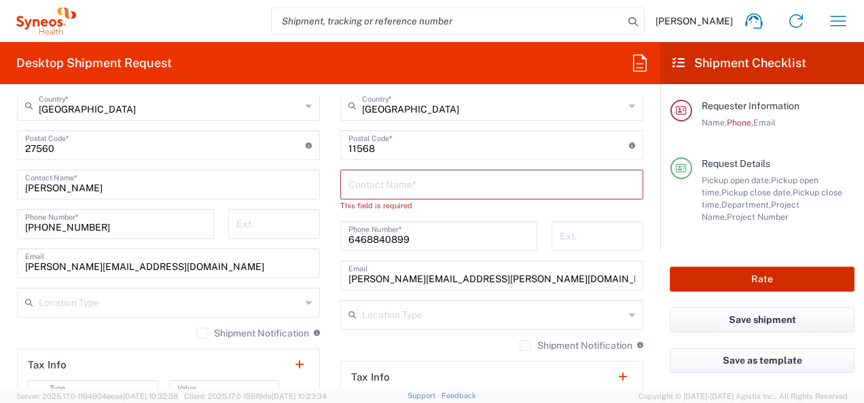
scroll to position [827, 0]
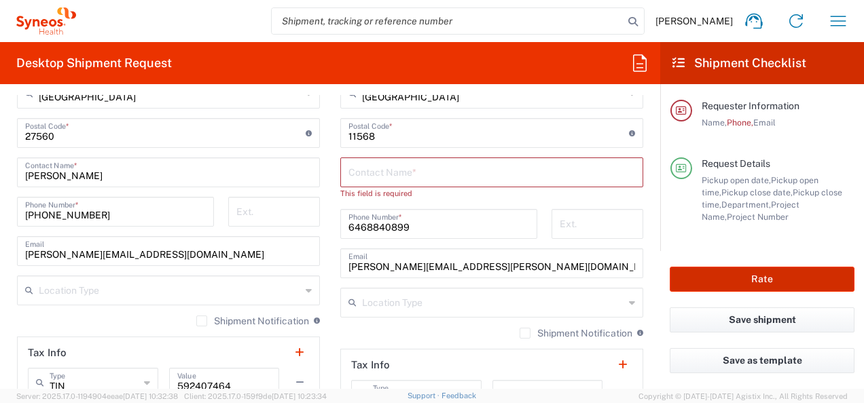
type input "6150 DEPARTMENTAL EXPENSE"
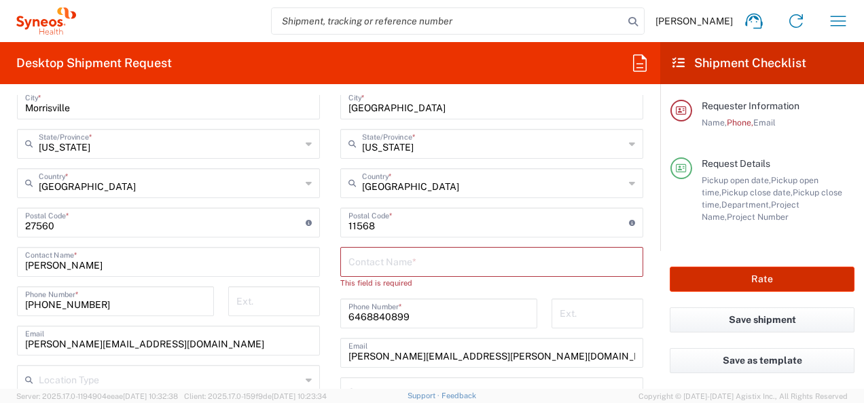
scroll to position [759, 0]
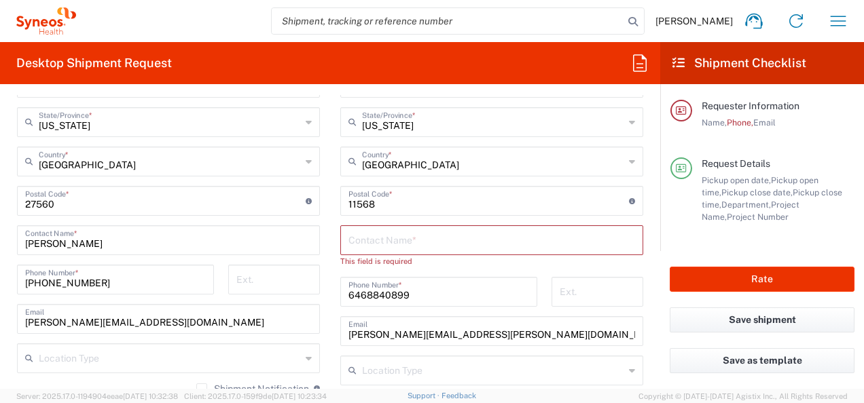
click at [418, 238] on input "text" at bounding box center [491, 239] width 287 height 24
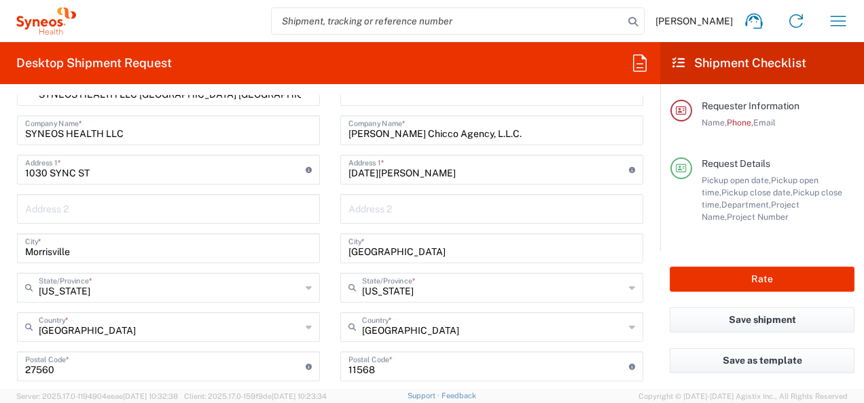
scroll to position [623, 0]
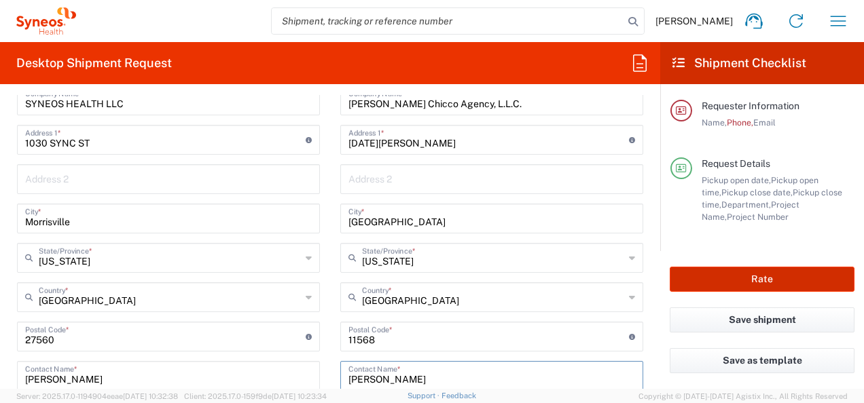
type input "[PERSON_NAME]"
click at [739, 275] on button "Rate" at bounding box center [761, 279] width 185 height 25
click at [766, 274] on button "Rate" at bounding box center [761, 279] width 185 height 25
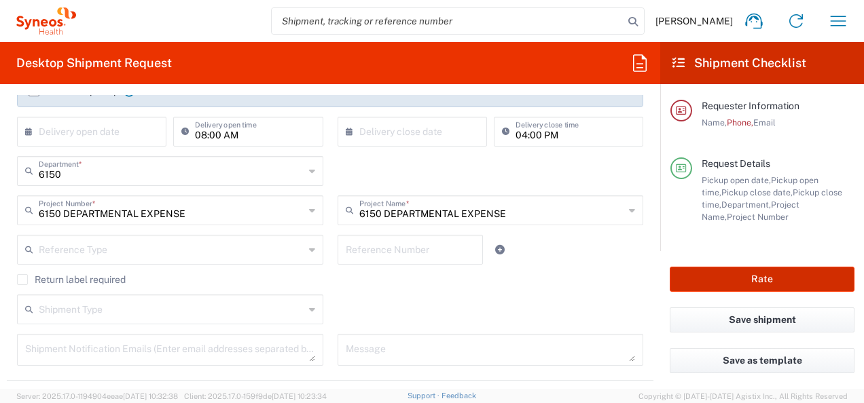
scroll to position [0, 0]
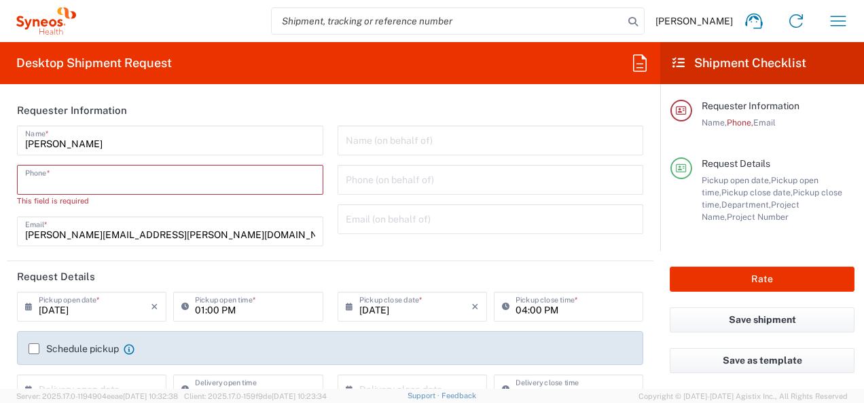
drag, startPoint x: 216, startPoint y: 183, endPoint x: 208, endPoint y: 185, distance: 7.7
click at [216, 183] on input "tel" at bounding box center [170, 179] width 290 height 24
type input "6468840899"
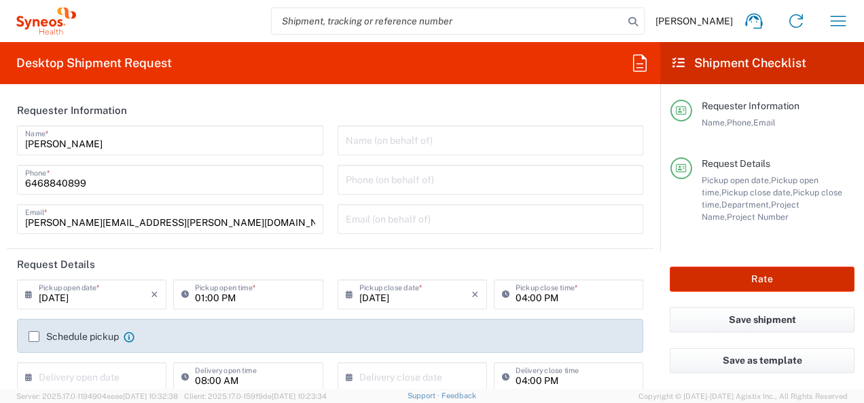
click at [711, 268] on button "Rate" at bounding box center [761, 279] width 185 height 25
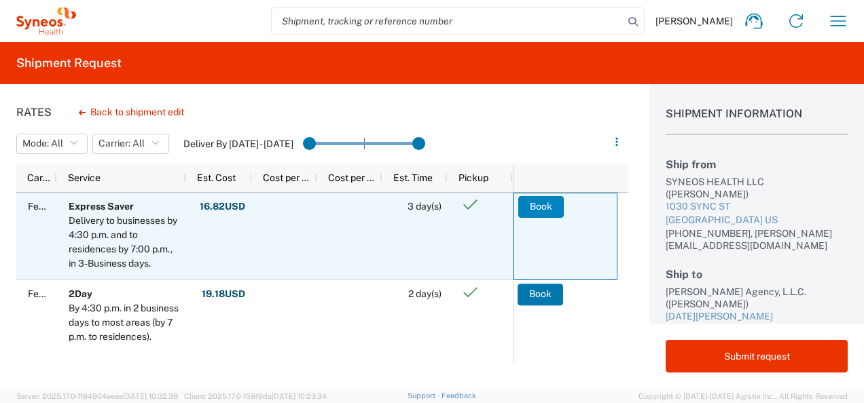
click at [538, 212] on button "Book" at bounding box center [540, 207] width 45 height 22
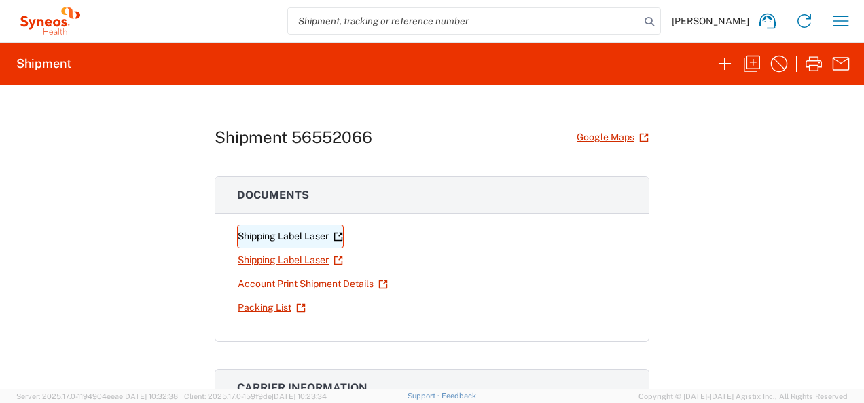
click at [292, 232] on link "Shipping Label Laser" at bounding box center [290, 237] width 107 height 24
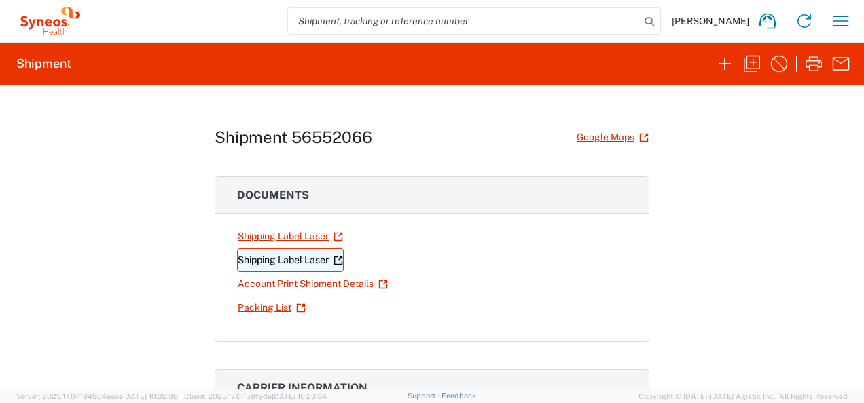
click at [305, 253] on link "Shipping Label Laser" at bounding box center [290, 260] width 107 height 24
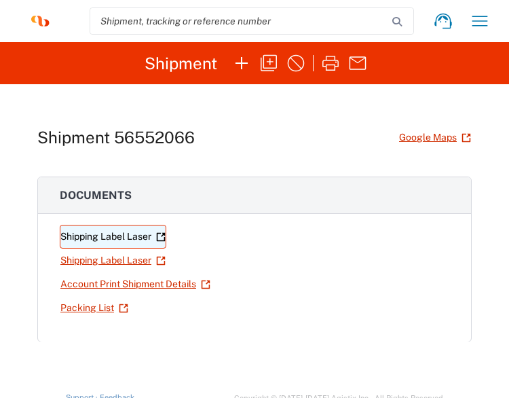
click at [134, 237] on link "Shipping Label Laser" at bounding box center [113, 237] width 107 height 24
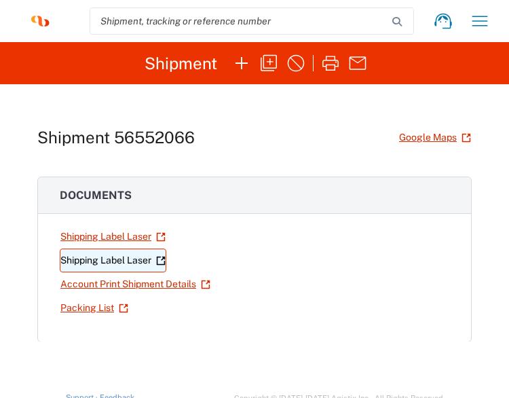
click at [122, 255] on link "Shipping Label Laser" at bounding box center [113, 260] width 107 height 24
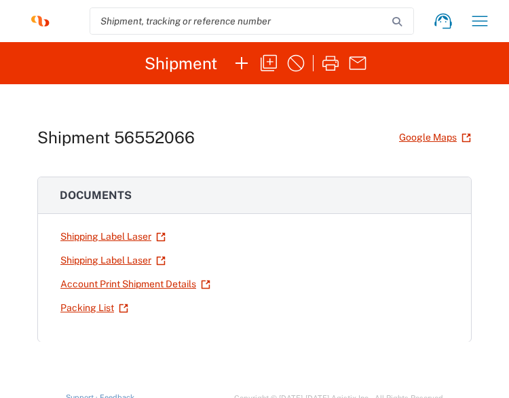
drag, startPoint x: 109, startPoint y: 230, endPoint x: 114, endPoint y: 223, distance: 8.7
click at [110, 230] on link "Shipping Label Laser" at bounding box center [113, 237] width 107 height 24
